Goal: Task Accomplishment & Management: Manage account settings

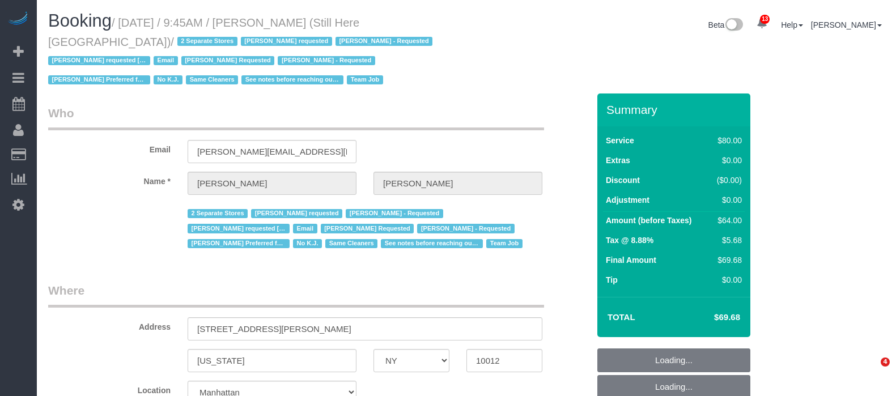
select select "NY"
select select "string:stripe-pm_1Oyz8t4VGloSiKo71skqOF54"
select select "number:89"
select select "number:90"
select select "number:15"
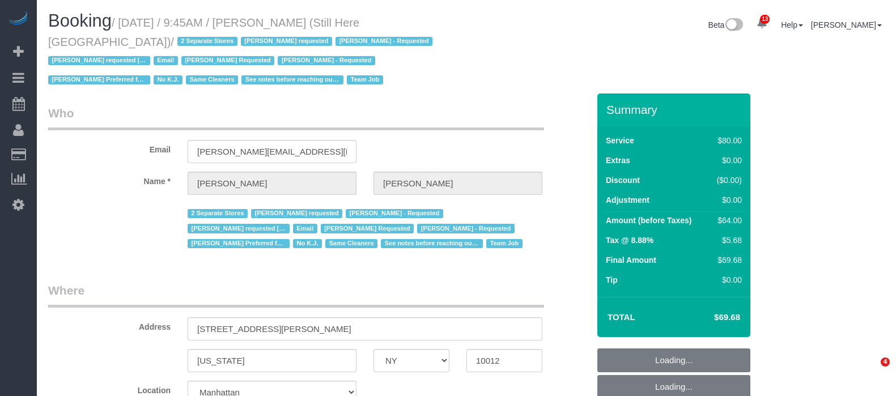
select select "number:5"
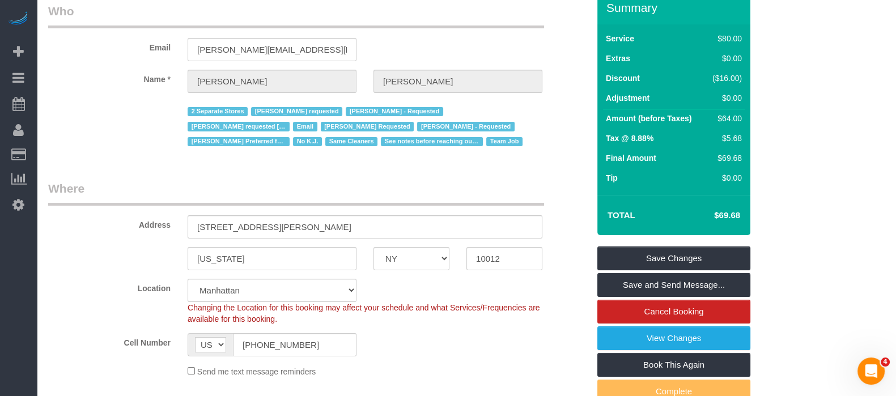
scroll to position [213, 0]
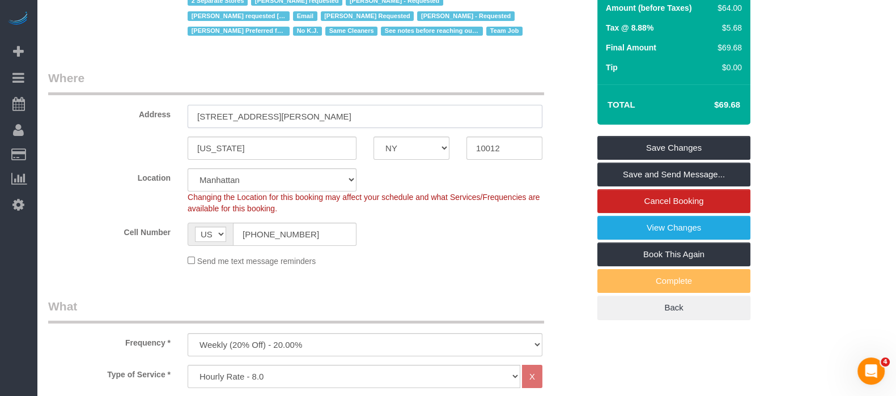
drag, startPoint x: 197, startPoint y: 120, endPoint x: 288, endPoint y: 112, distance: 91.0
click at [287, 112] on input "268 Elizabeth Street" at bounding box center [365, 116] width 355 height 23
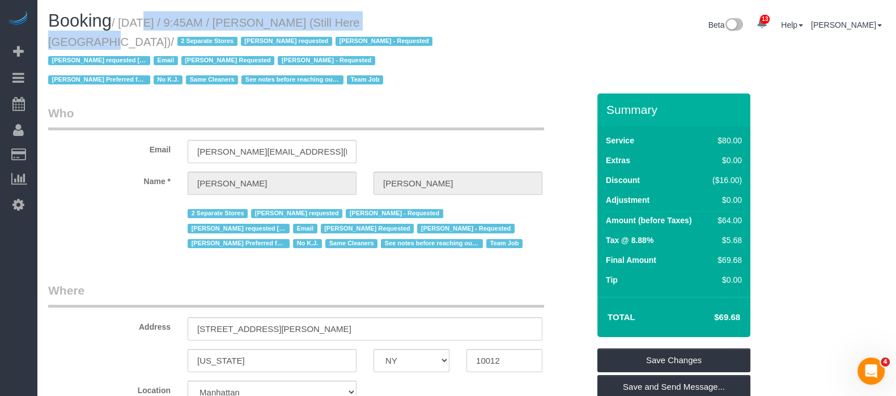
drag, startPoint x: 124, startPoint y: 22, endPoint x: 383, endPoint y: 27, distance: 258.5
click at [388, 17] on small "/ September 08, 2025 / 9:45AM / Francesca Racanelli (Still Here NYC) / 2 Separa…" at bounding box center [242, 51] width 388 height 70
copy small "September 08, 2025 / 9:45AM / Francesca Racanelli"
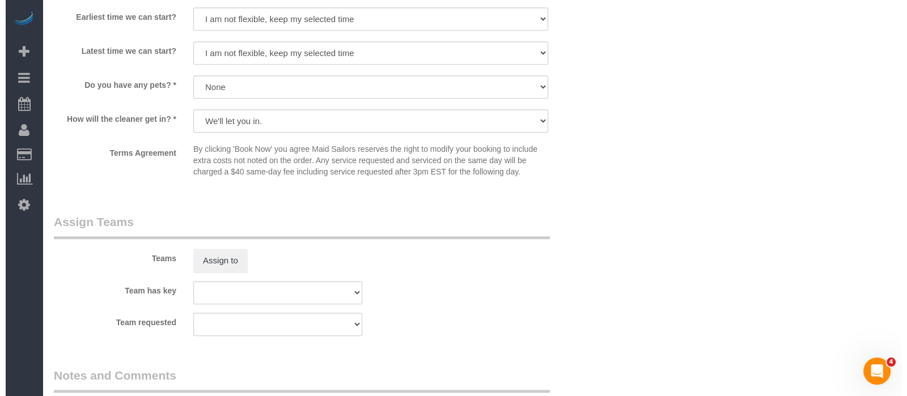
scroll to position [1275, 0]
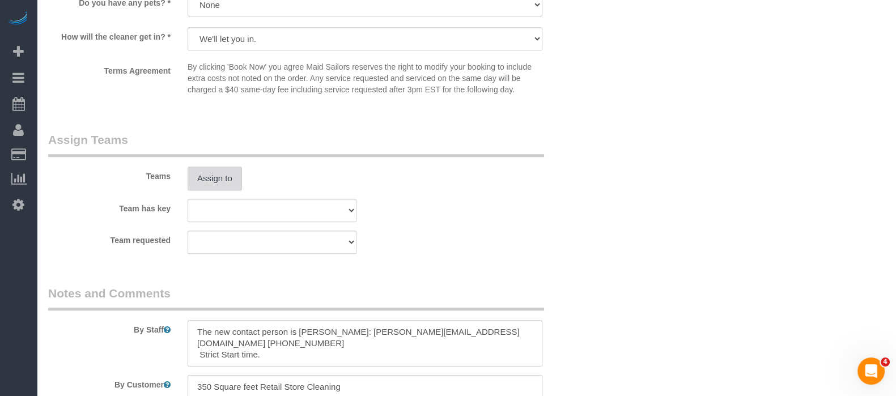
click at [228, 188] on button "Assign to" at bounding box center [215, 179] width 54 height 24
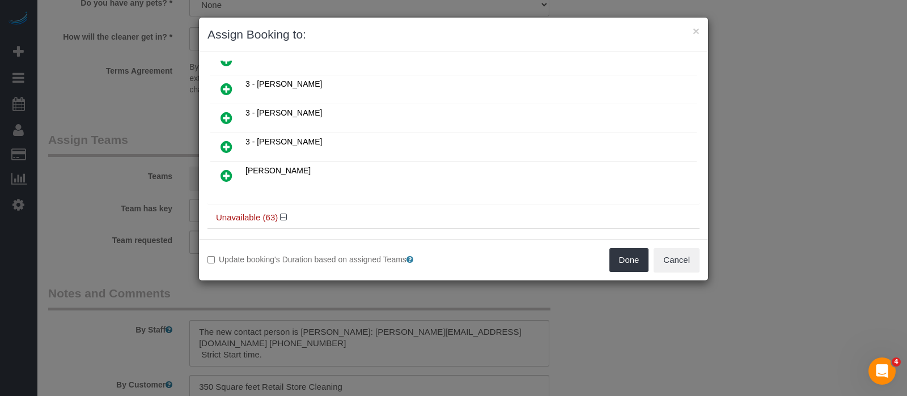
scroll to position [354, 0]
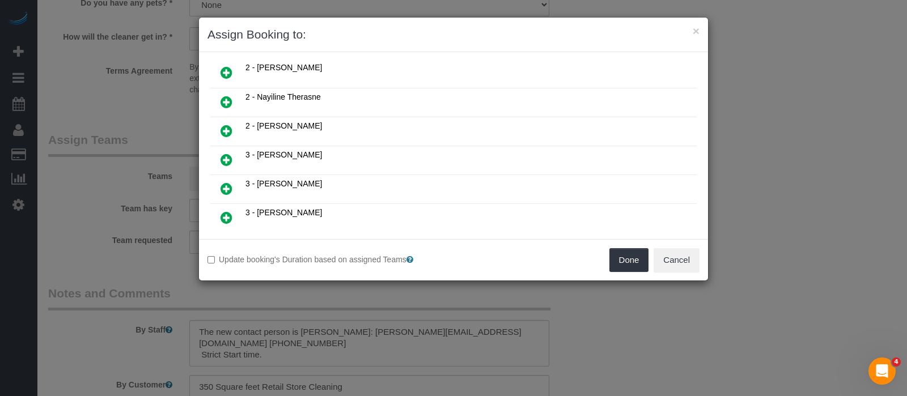
click at [232, 91] on link at bounding box center [226, 102] width 27 height 23
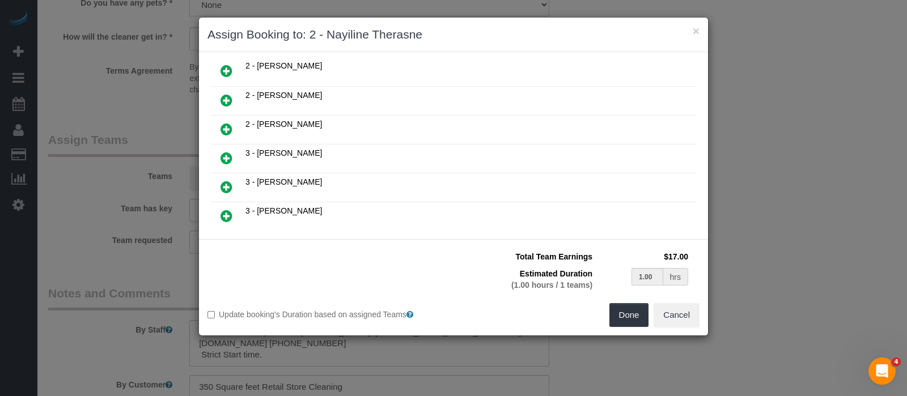
scroll to position [380, 0]
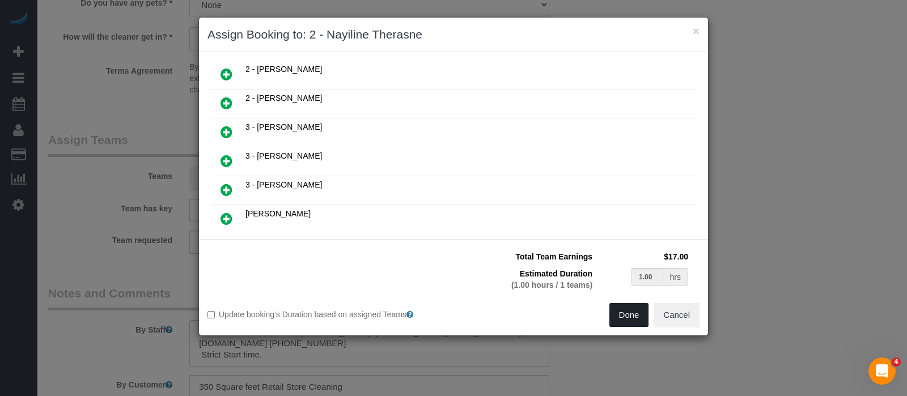
click at [640, 313] on button "Done" at bounding box center [629, 315] width 40 height 24
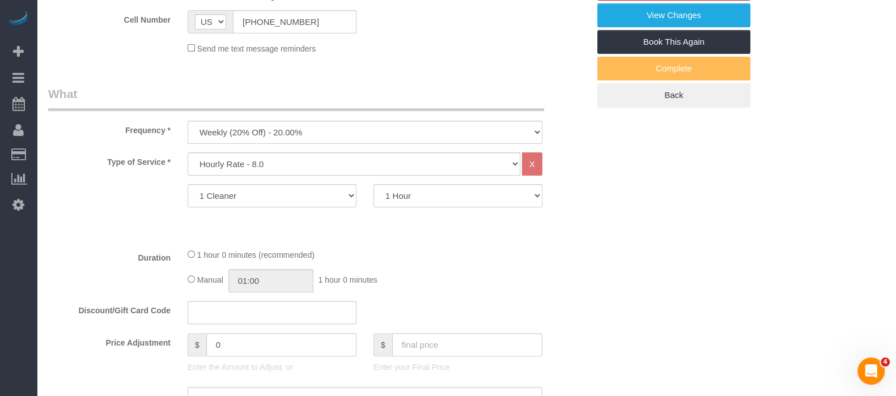
scroll to position [70, 0]
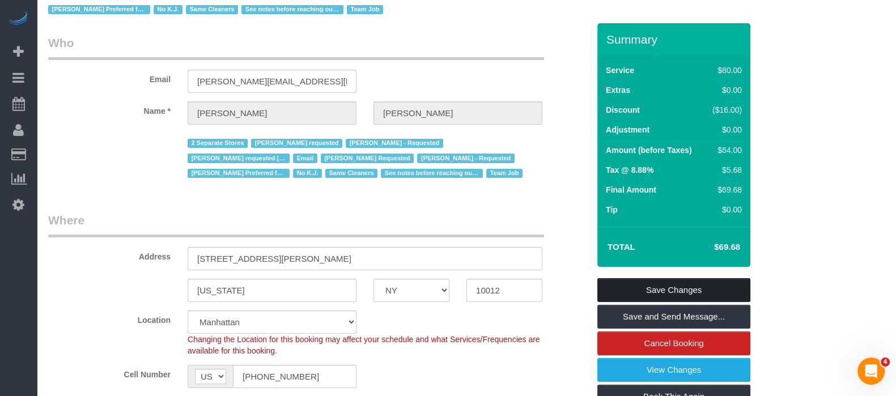
click at [700, 285] on link "Save Changes" at bounding box center [673, 290] width 153 height 24
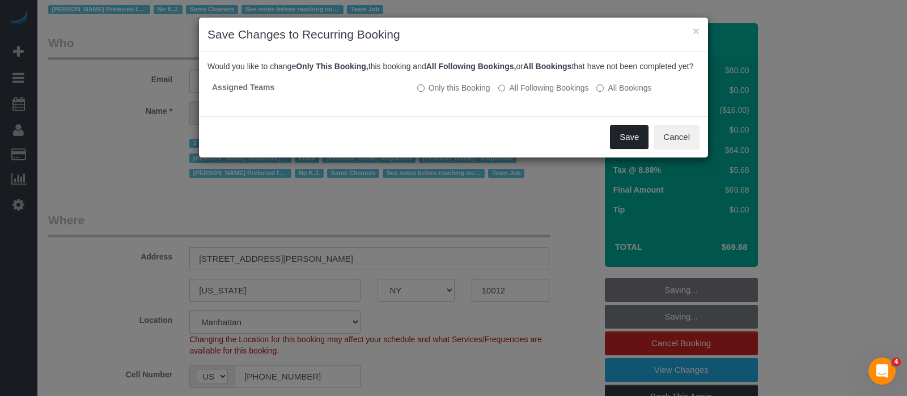
click at [626, 143] on button "Save" at bounding box center [629, 137] width 39 height 24
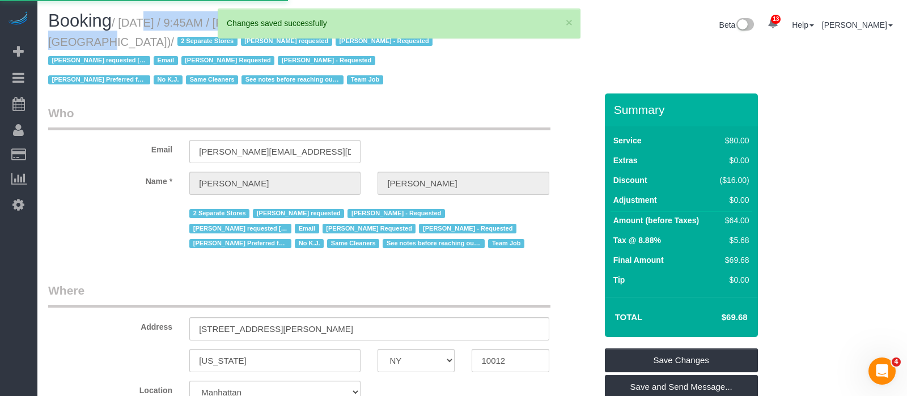
select select "**********"
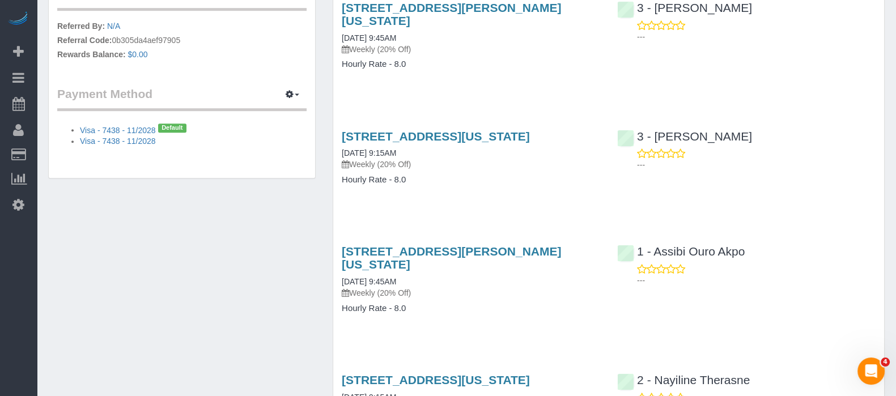
scroll to position [1083, 0]
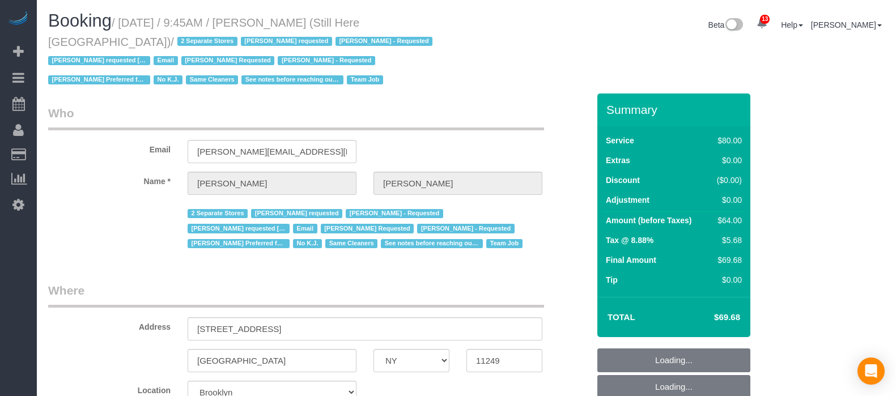
select select "NY"
select select "string:stripe-pm_1Oyz8t4VGloSiKo71skqOF54"
select select "number:89"
select select "number:90"
select select "number:15"
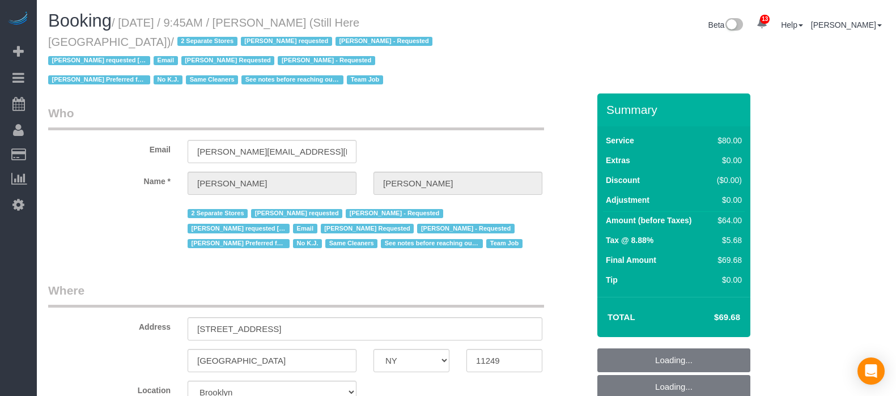
select select "number:5"
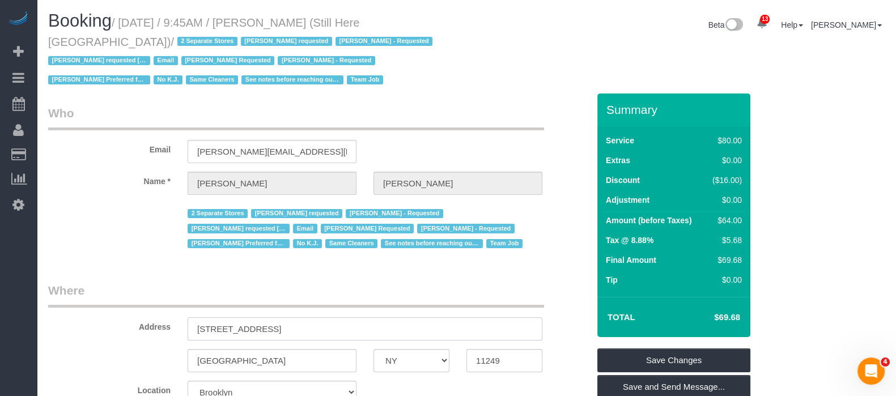
drag, startPoint x: 199, startPoint y: 332, endPoint x: 278, endPoint y: 328, distance: 78.9
click at [278, 328] on input "170 Wythe Avenue" at bounding box center [365, 328] width 355 height 23
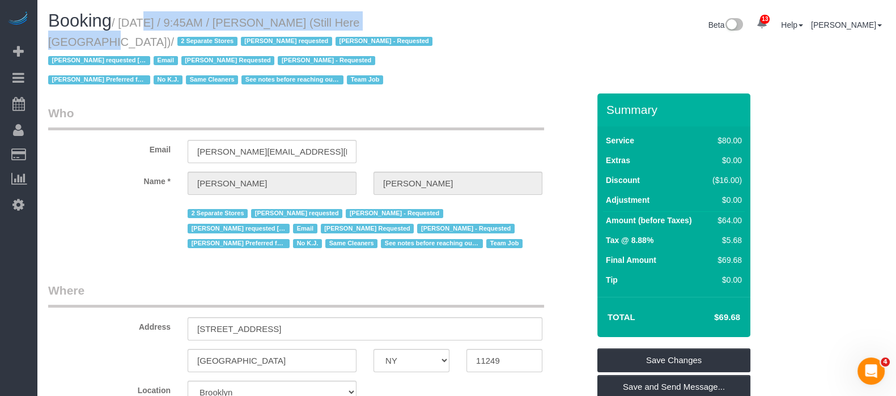
drag, startPoint x: 125, startPoint y: 24, endPoint x: 391, endPoint y: 20, distance: 266.4
click at [391, 20] on small "/ September 08, 2025 / 9:45AM / Francesca Racanelli (Still Here NYC) / 2 Separa…" at bounding box center [242, 51] width 388 height 70
copy small "September 08, 2025 / 9:45AM / Francesca Racanelli"
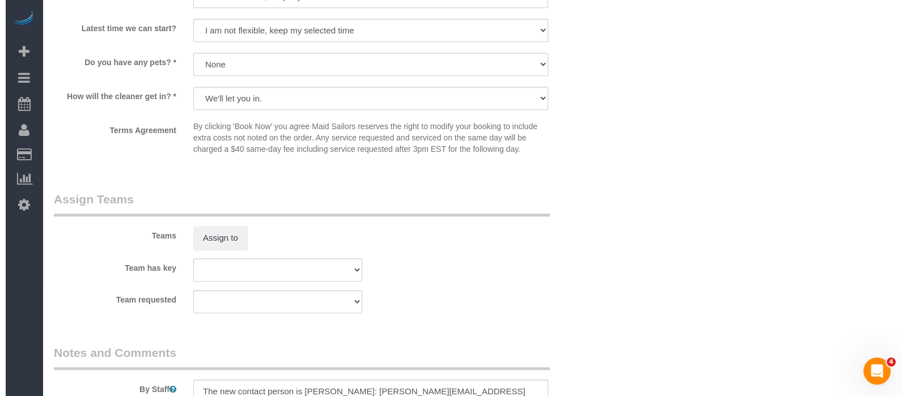
scroll to position [1275, 0]
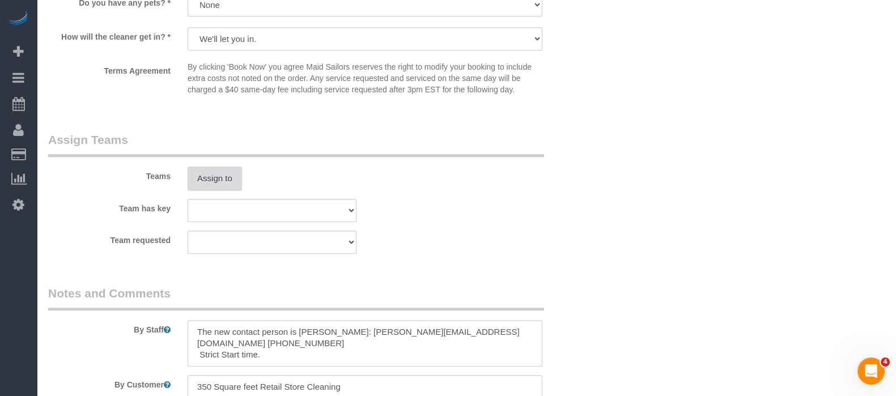
click at [220, 180] on button "Assign to" at bounding box center [215, 179] width 54 height 24
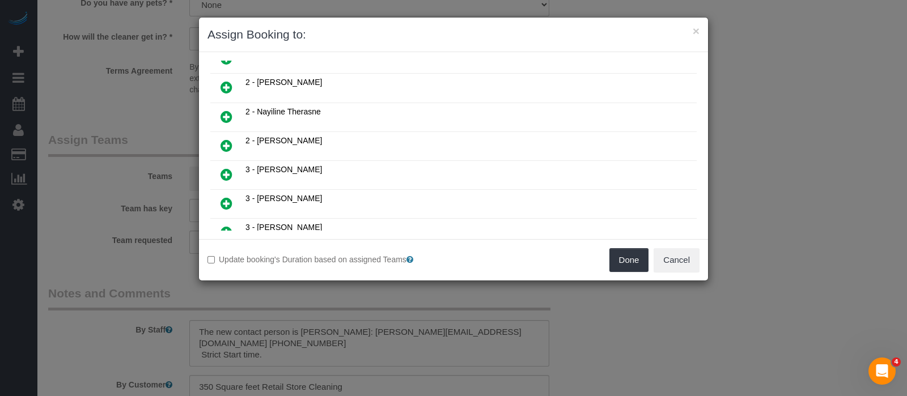
scroll to position [354, 0]
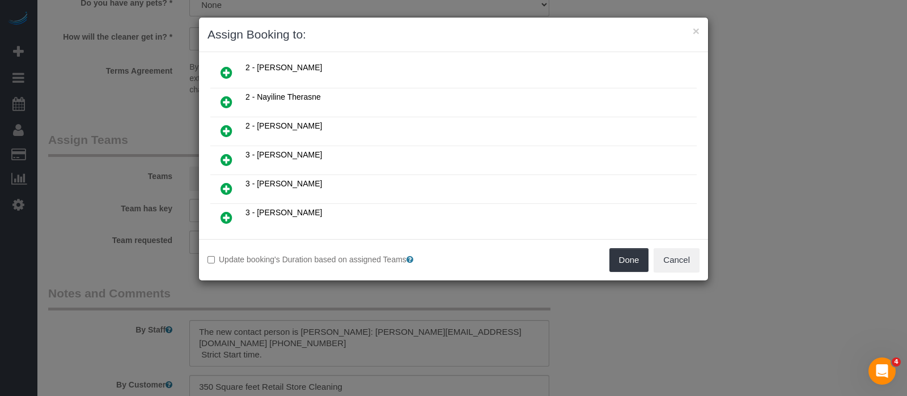
click at [227, 124] on icon at bounding box center [226, 131] width 12 height 14
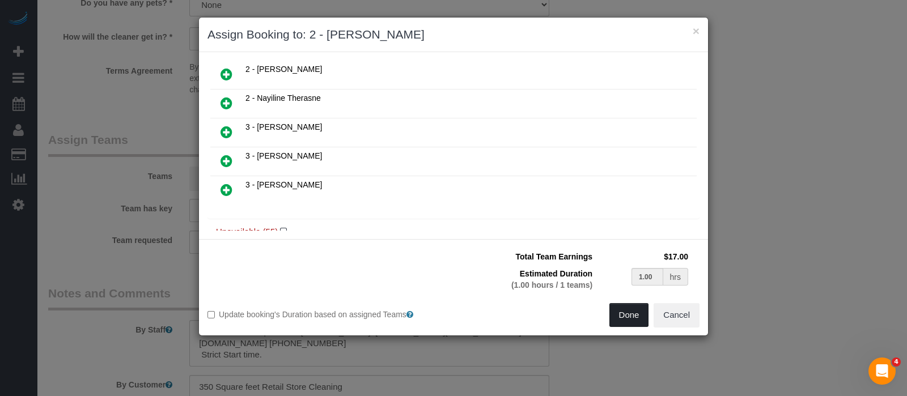
click at [623, 310] on button "Done" at bounding box center [629, 315] width 40 height 24
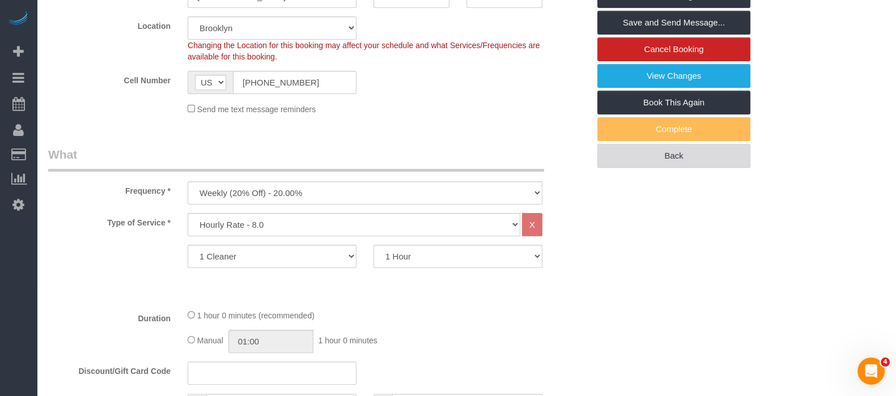
scroll to position [213, 0]
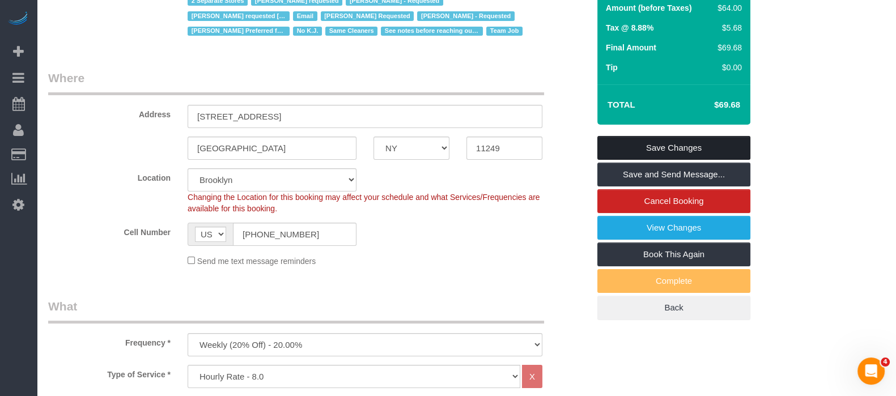
click at [679, 139] on link "Save Changes" at bounding box center [673, 148] width 153 height 24
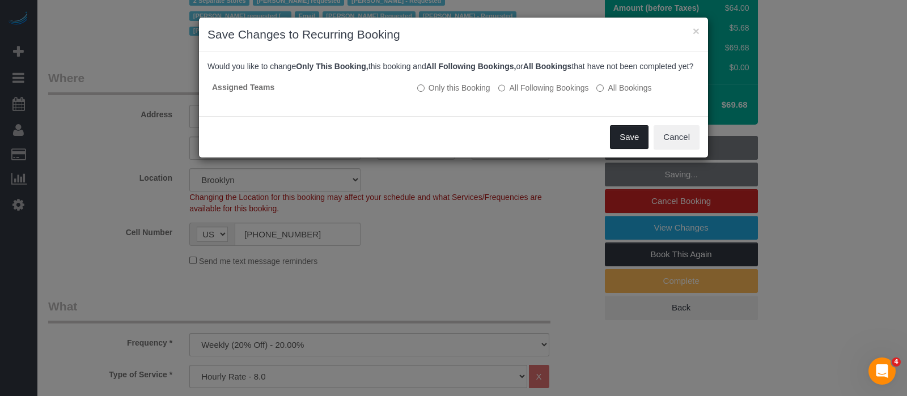
drag, startPoint x: 636, startPoint y: 146, endPoint x: 548, endPoint y: 146, distance: 89.0
click at [635, 146] on button "Save" at bounding box center [629, 137] width 39 height 24
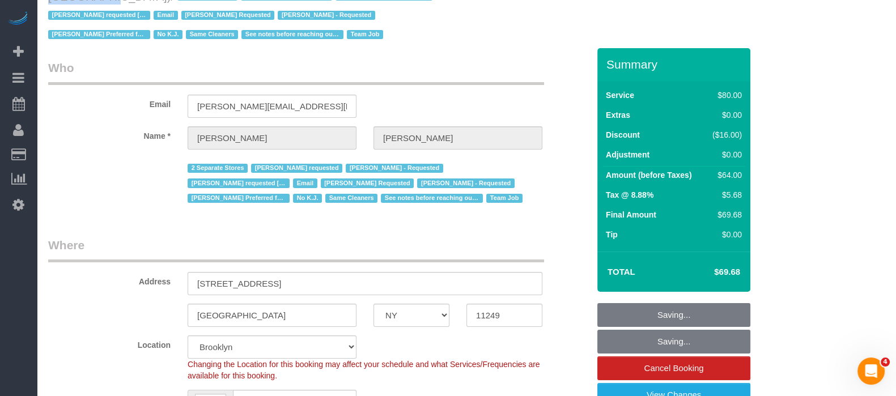
scroll to position [0, 0]
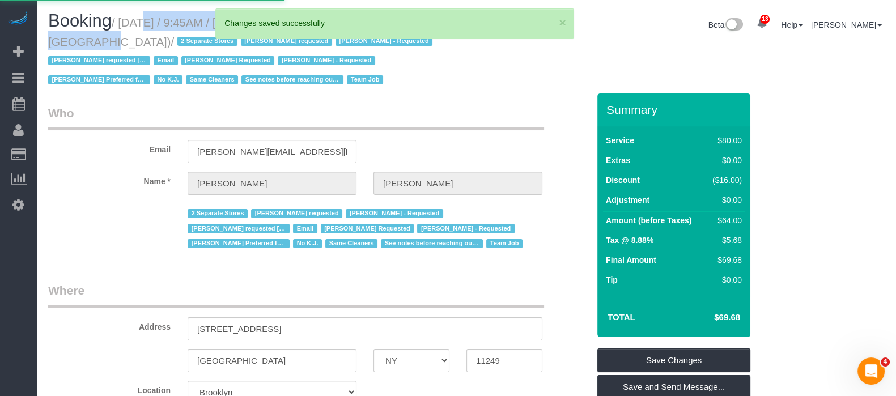
select select "**********"
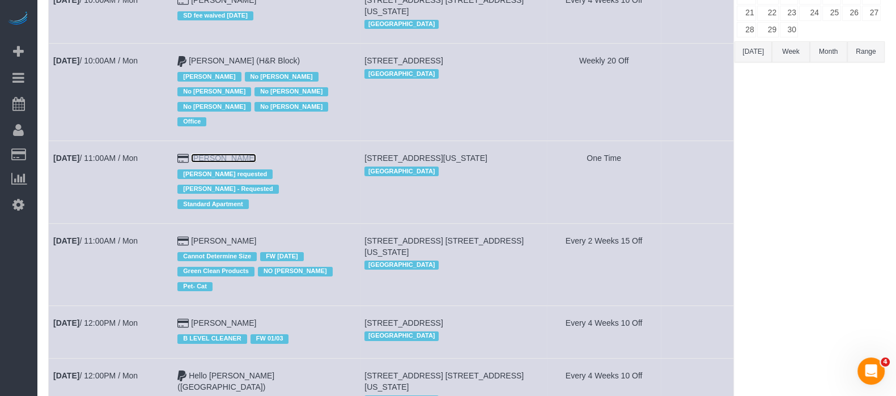
scroll to position [354, 0]
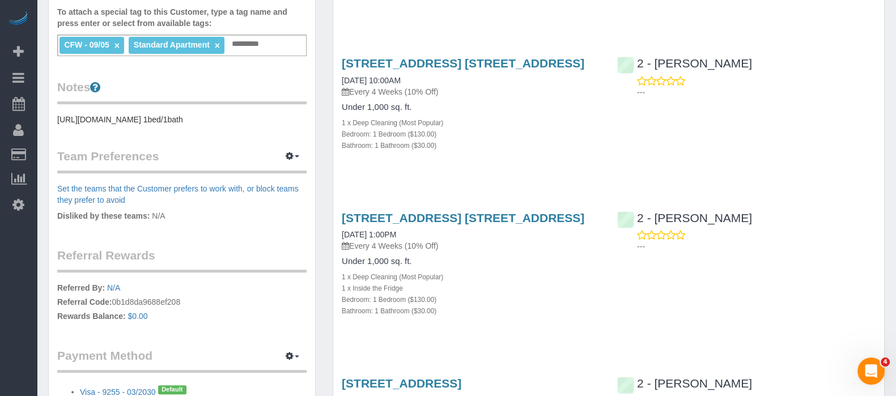
scroll to position [233, 0]
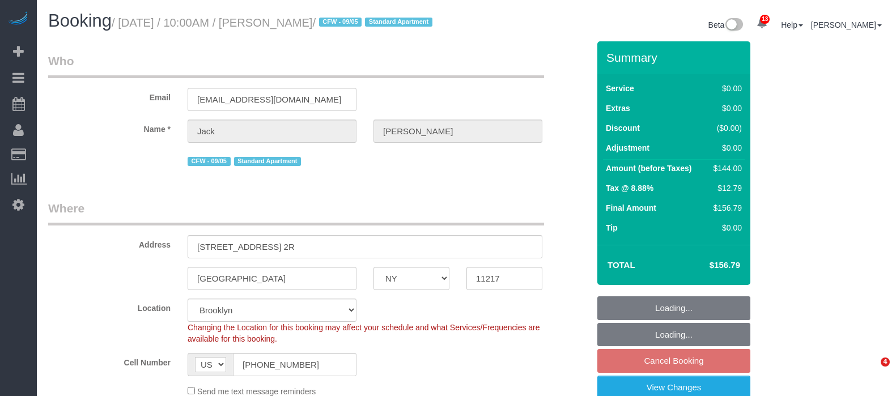
select select "NY"
select select "1"
select select "string:stripe-pm_1RMYOM4VGloSiKo7LGZRO5rF"
select select "spot3"
select select "number:89"
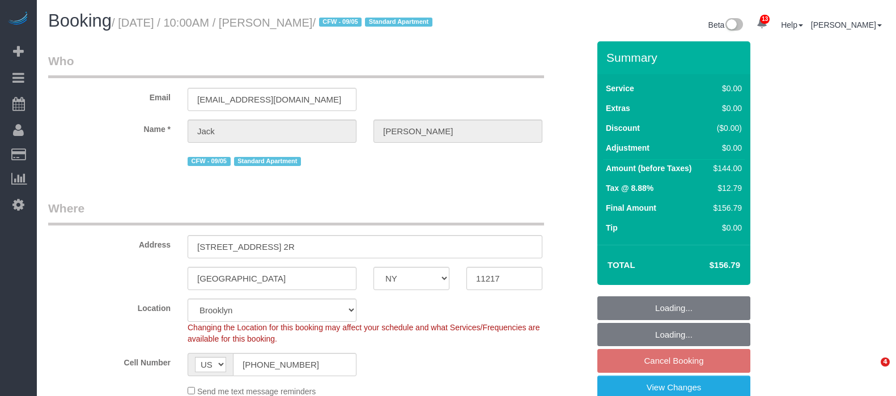
select select "number:90"
select select "number:15"
select select "number:5"
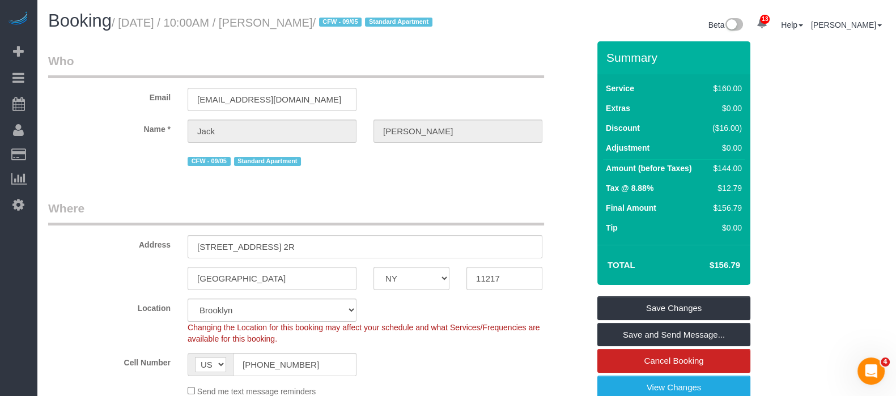
drag, startPoint x: 125, startPoint y: 22, endPoint x: 380, endPoint y: 66, distance: 258.9
click at [354, 20] on small "/ September 08, 2025 / 10:00AM / Jack Herzog / CFW - 09/05 Standard Apartment" at bounding box center [274, 22] width 324 height 12
copy small "September 08, 2025 / 10:00AM / Jack Herzog"
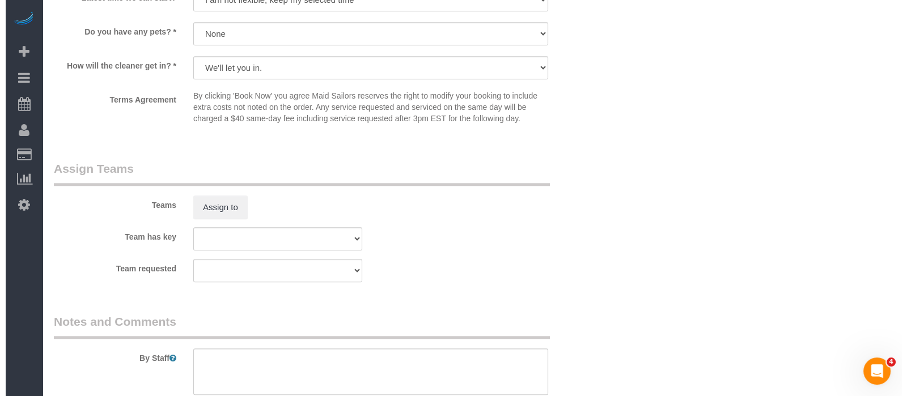
scroll to position [1488, 0]
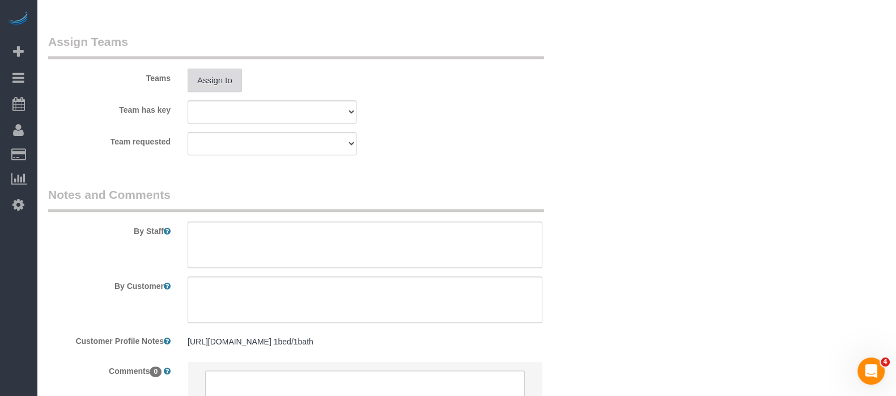
click at [224, 92] on button "Assign to" at bounding box center [215, 81] width 54 height 24
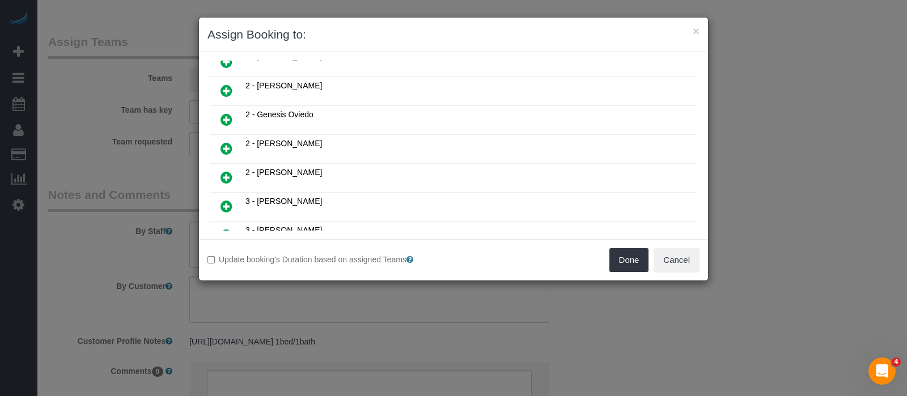
scroll to position [425, 0]
click at [217, 165] on link at bounding box center [226, 176] width 27 height 23
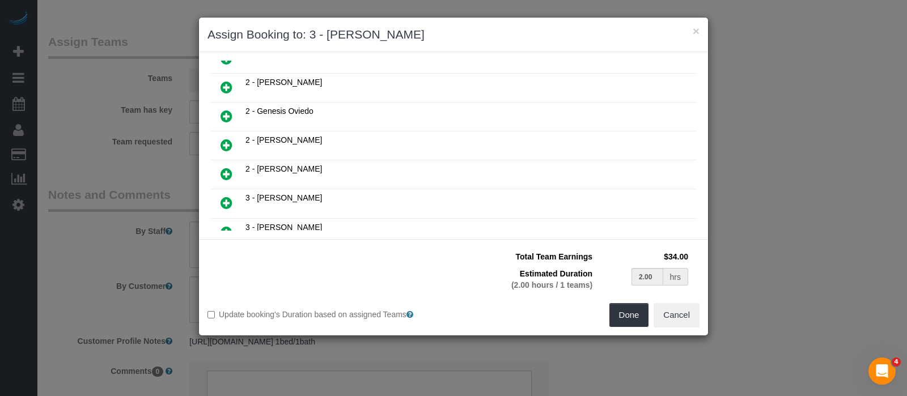
scroll to position [451, 0]
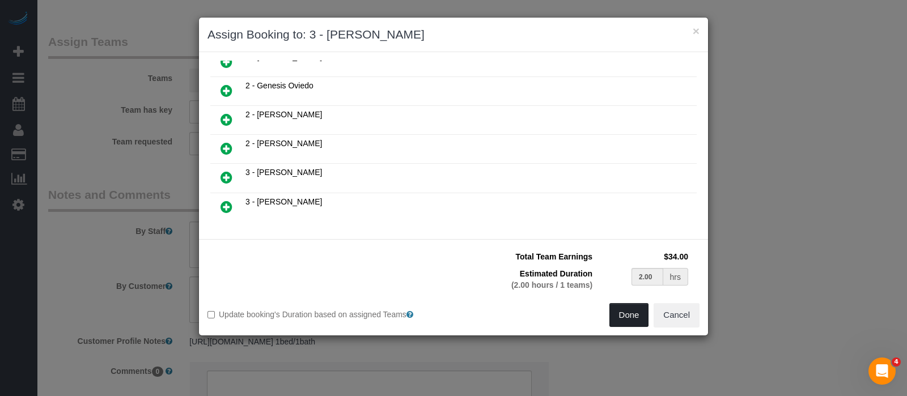
click at [625, 313] on button "Done" at bounding box center [629, 315] width 40 height 24
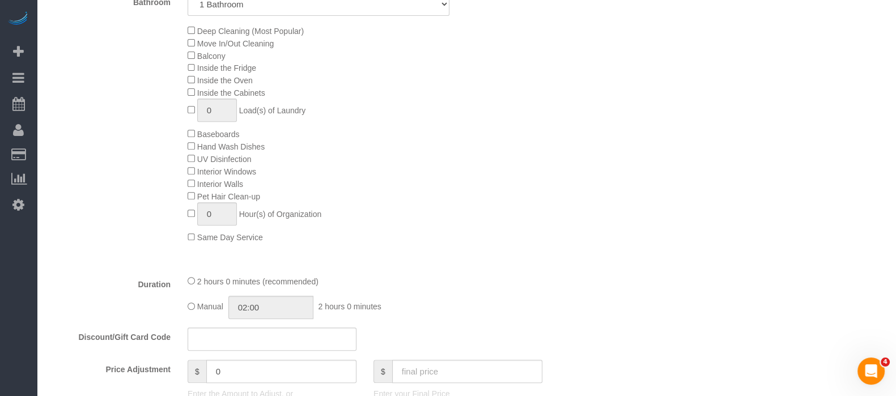
scroll to position [141, 0]
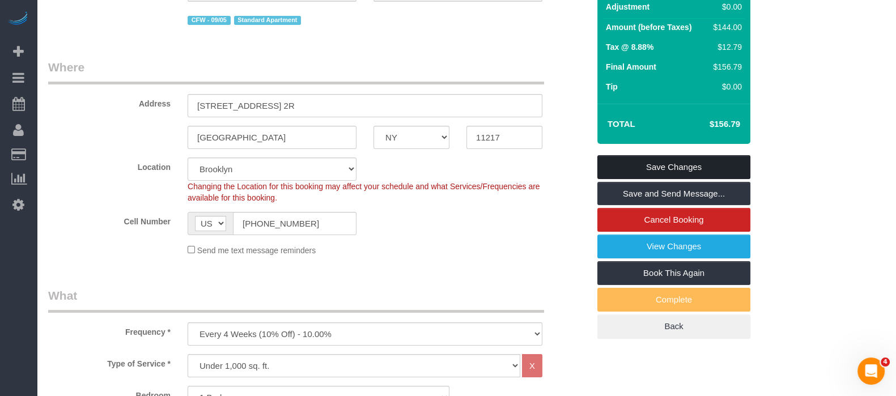
click at [685, 169] on link "Save Changes" at bounding box center [673, 167] width 153 height 24
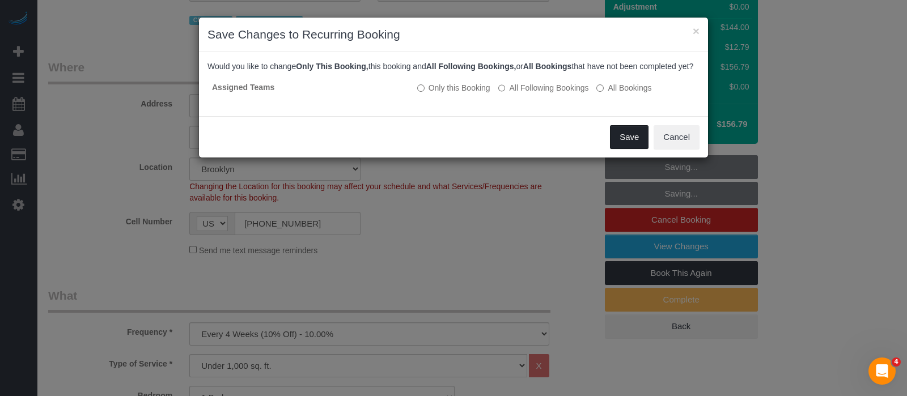
click at [643, 149] on button "Save" at bounding box center [629, 137] width 39 height 24
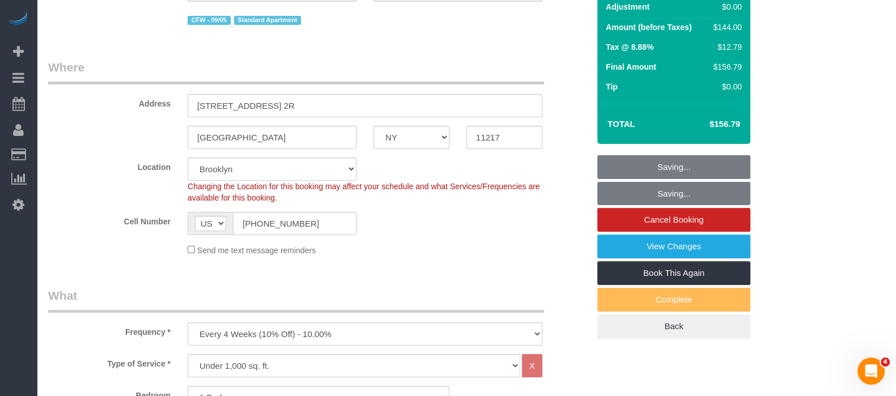
scroll to position [0, 0]
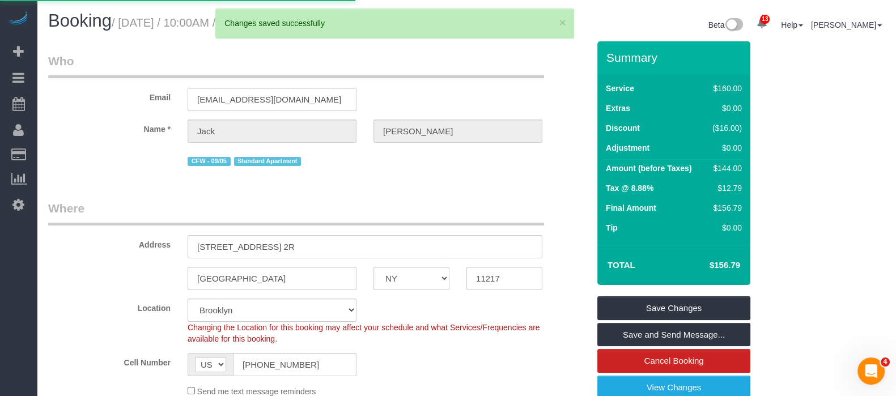
select select "**********"
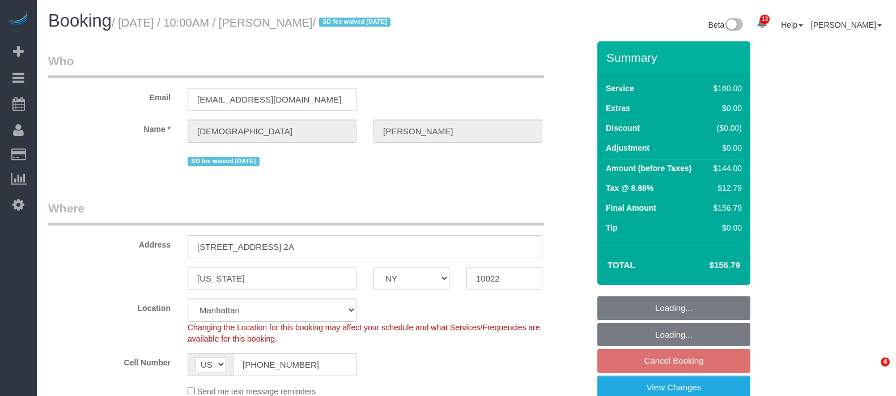
select select "NY"
select select "string:stripe-pm_1RYpe84VGloSiKo7FmGxFEgH"
select select "spot2"
select select "number:58"
select select "number:75"
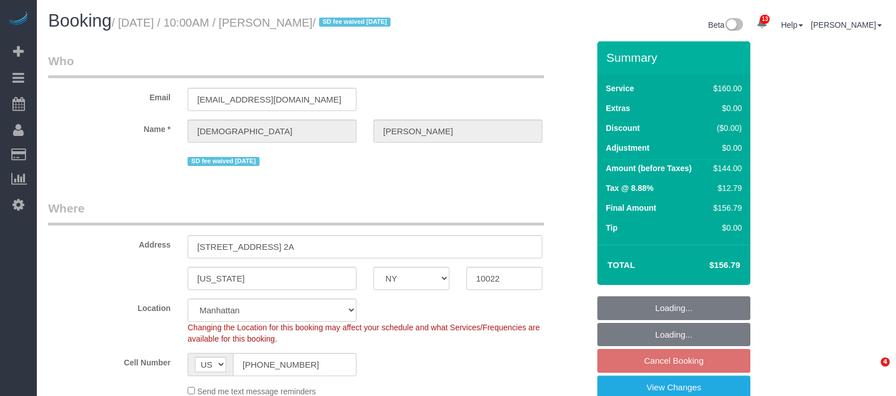
select select "number:15"
select select "number:5"
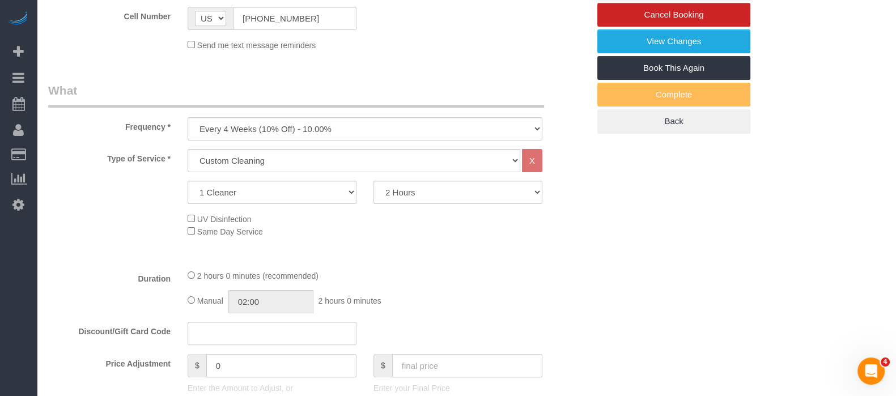
scroll to position [70, 0]
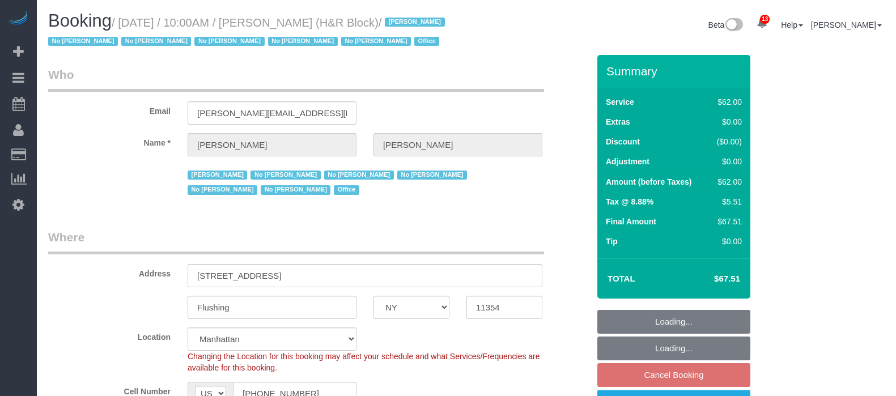
select select "NY"
select select "string:paypal"
select select "spot2"
select select "number:89"
select select "number:90"
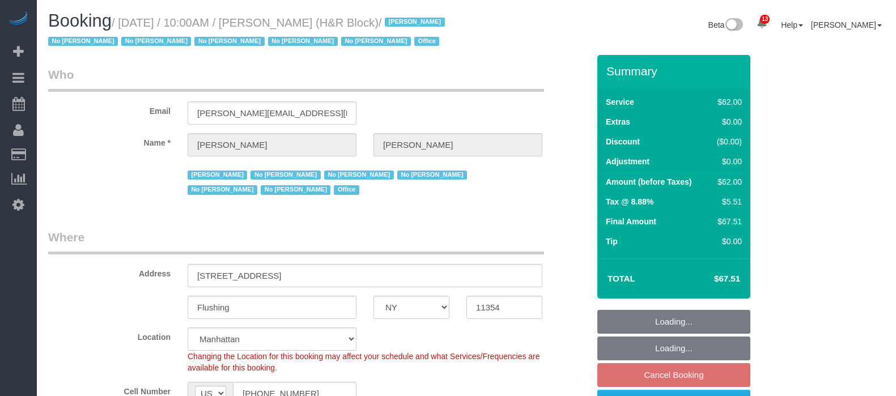
select select "number:15"
select select "number:7"
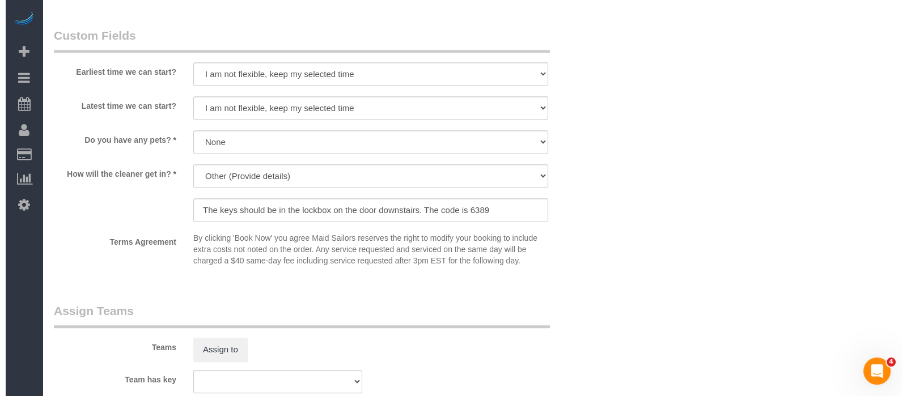
scroll to position [1133, 0]
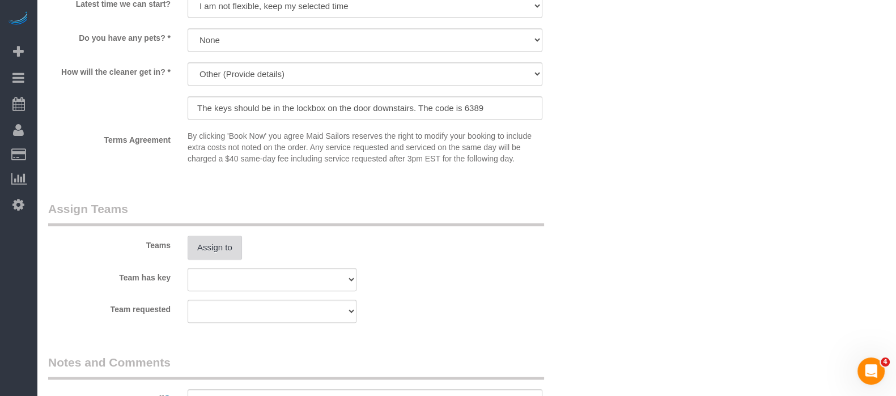
click at [219, 248] on button "Assign to" at bounding box center [215, 248] width 54 height 24
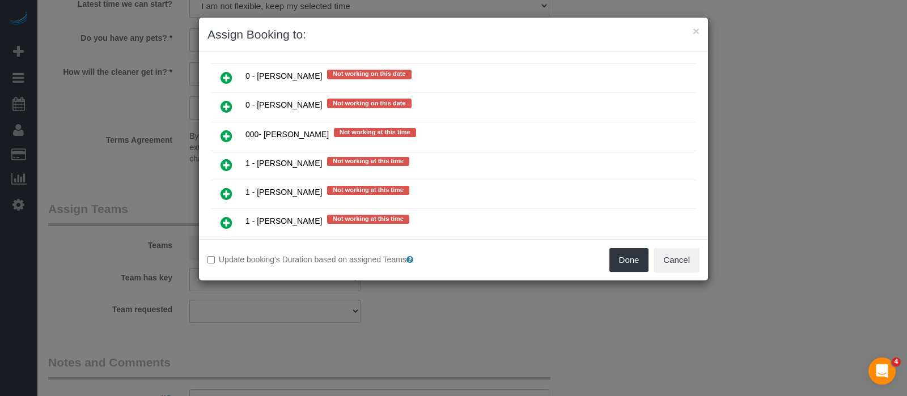
scroll to position [779, 0]
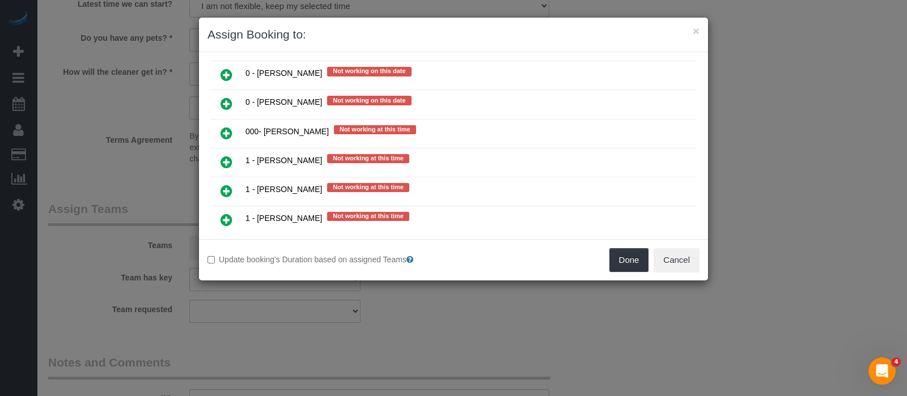
drag, startPoint x: 223, startPoint y: 107, endPoint x: 278, endPoint y: 108, distance: 55.0
click at [223, 126] on icon at bounding box center [226, 133] width 12 height 14
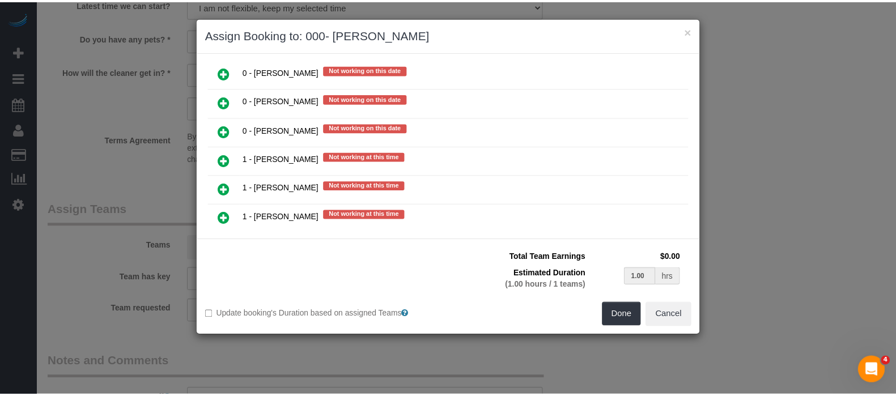
scroll to position [805, 0]
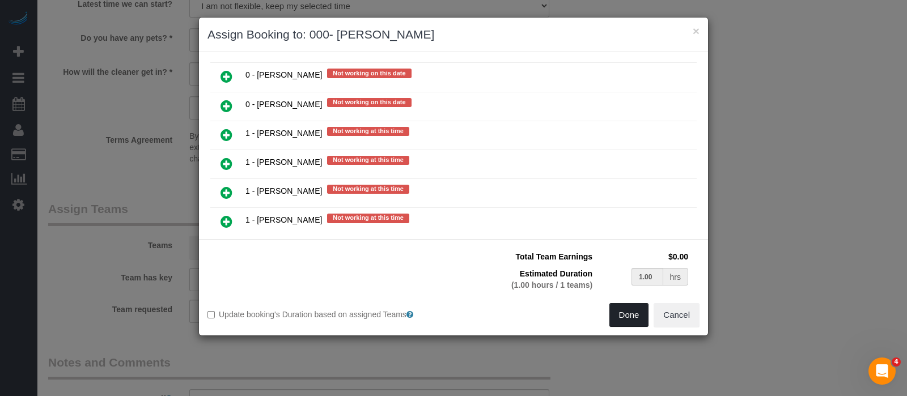
click at [636, 319] on button "Done" at bounding box center [629, 315] width 40 height 24
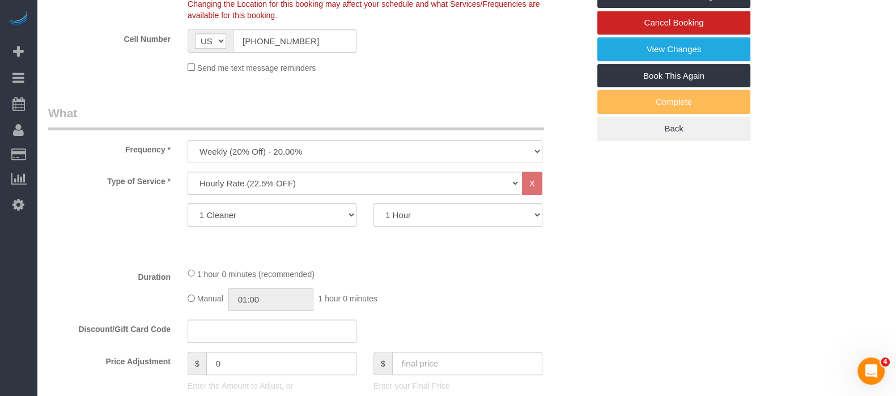
scroll to position [213, 0]
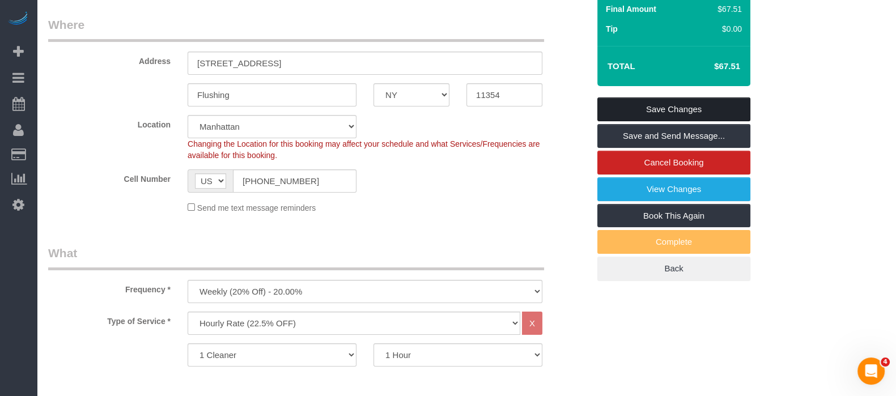
click at [663, 103] on link "Save Changes" at bounding box center [673, 109] width 153 height 24
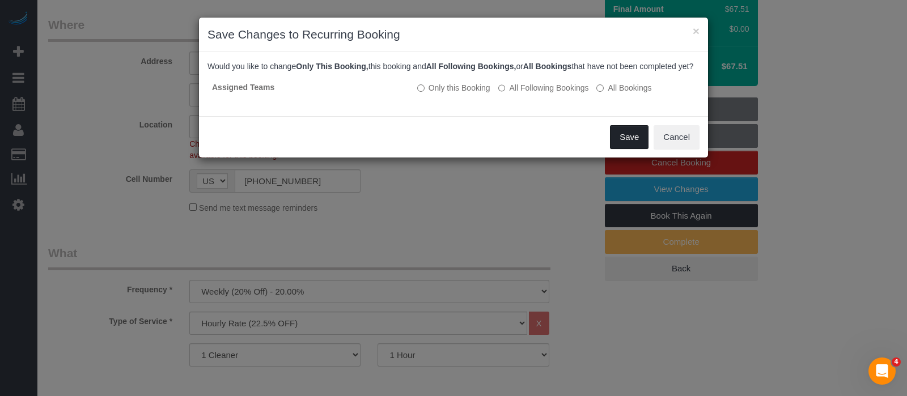
click at [635, 144] on button "Save" at bounding box center [629, 137] width 39 height 24
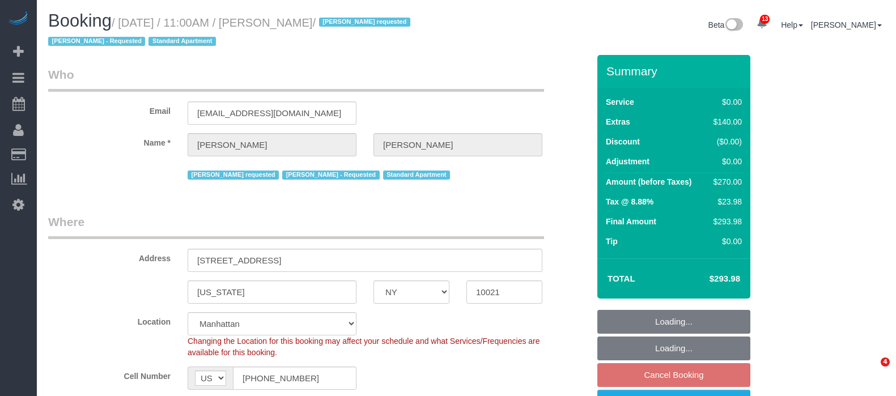
select select "NY"
select select "1"
select select "spot2"
select select "number:58"
select select "number:90"
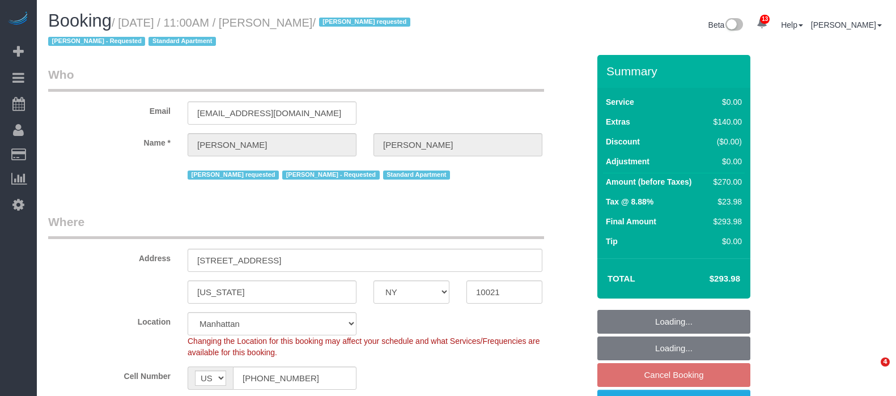
select select "number:15"
select select "number:5"
select select "NY"
select select "2"
select select "spot2"
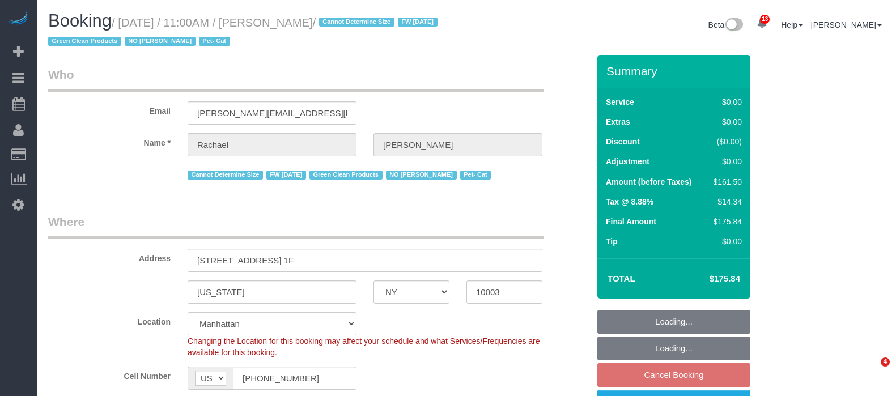
select select "number:89"
select select "number:90"
select select "number:14"
select select "number:5"
